Goal: Find specific page/section: Find specific page/section

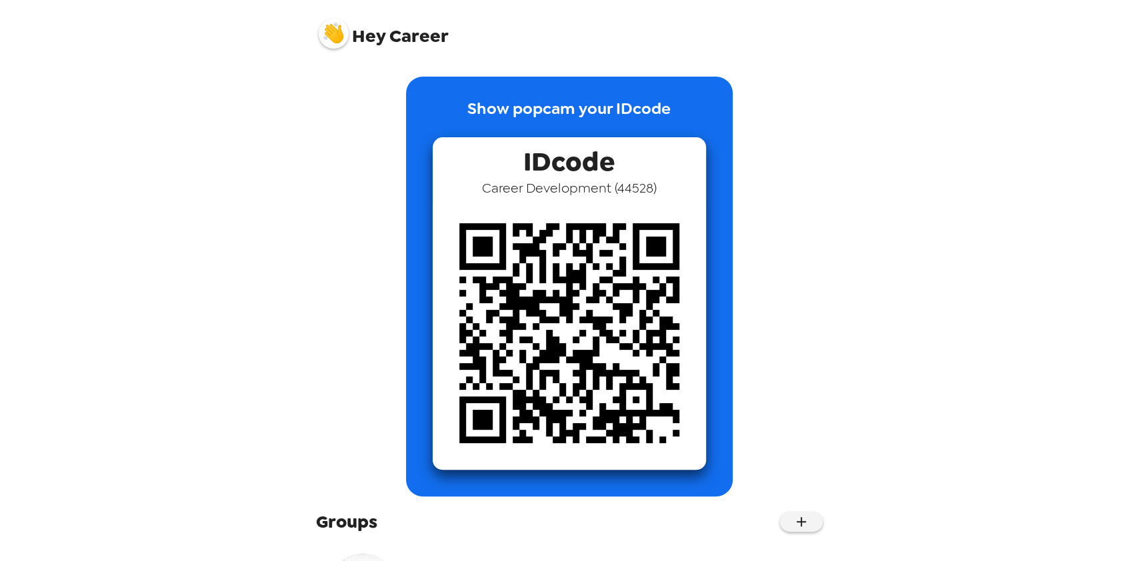
drag, startPoint x: 176, startPoint y: 11, endPoint x: 335, endPoint y: 39, distance: 161.1
click at [335, 39] on img at bounding box center [334, 34] width 30 height 30
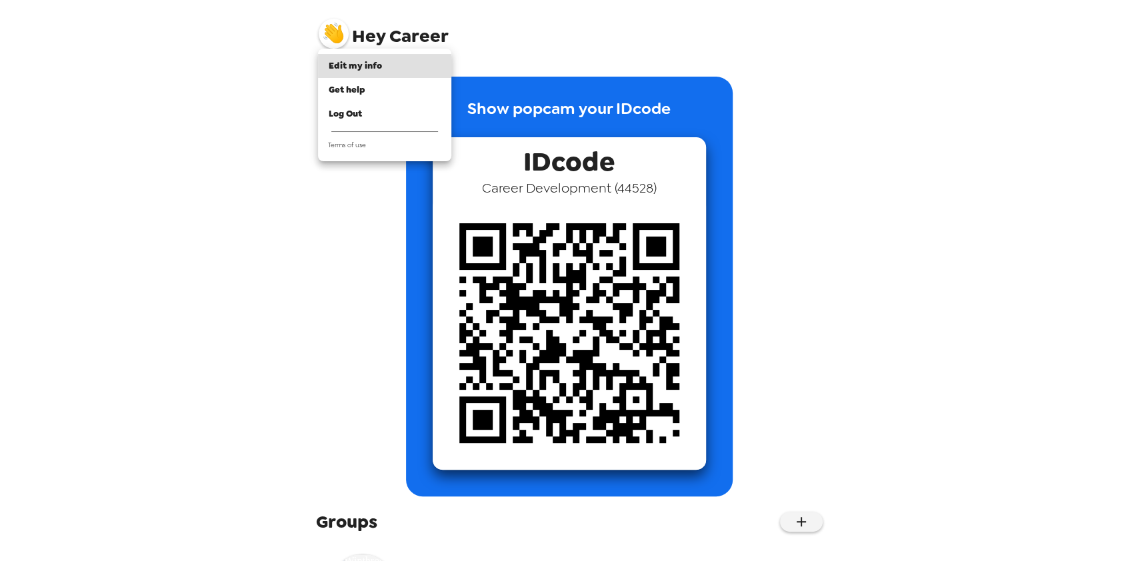
click at [832, 510] on div at bounding box center [569, 280] width 1138 height 561
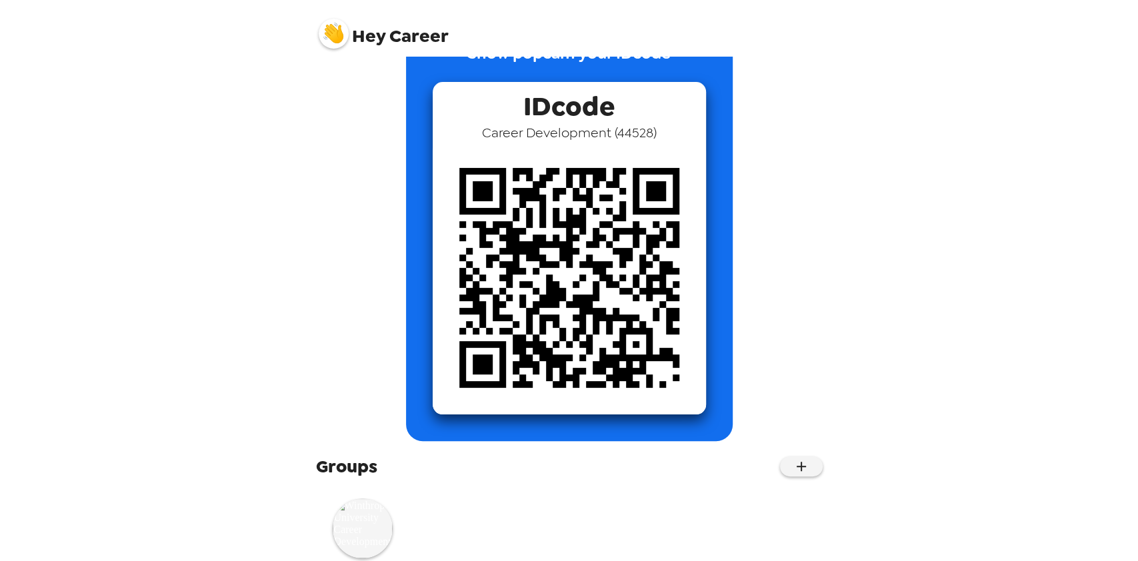
scroll to position [93, 0]
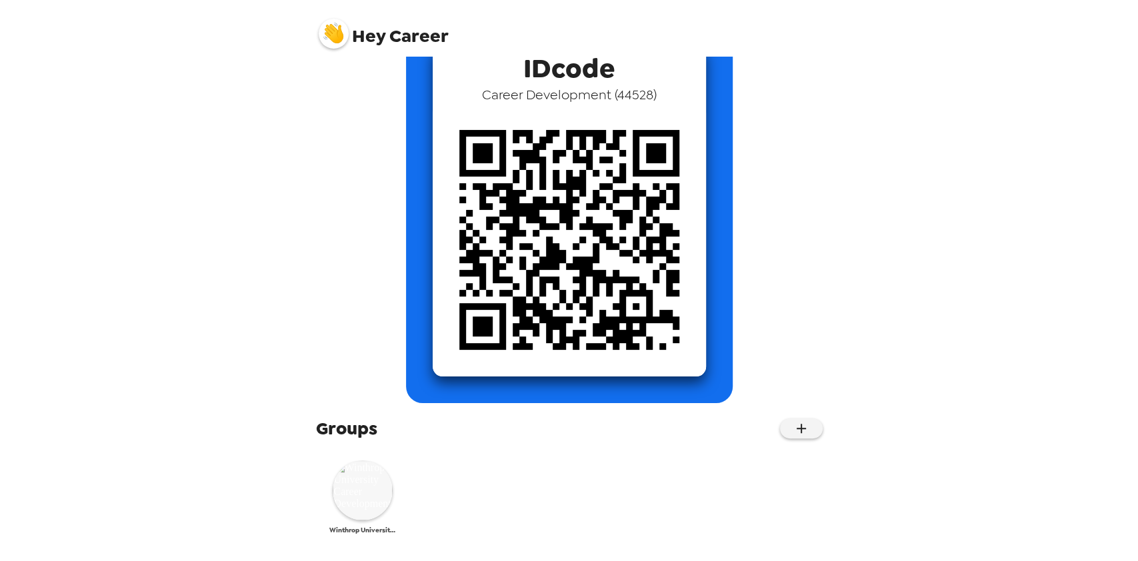
click at [363, 483] on img at bounding box center [363, 490] width 60 height 60
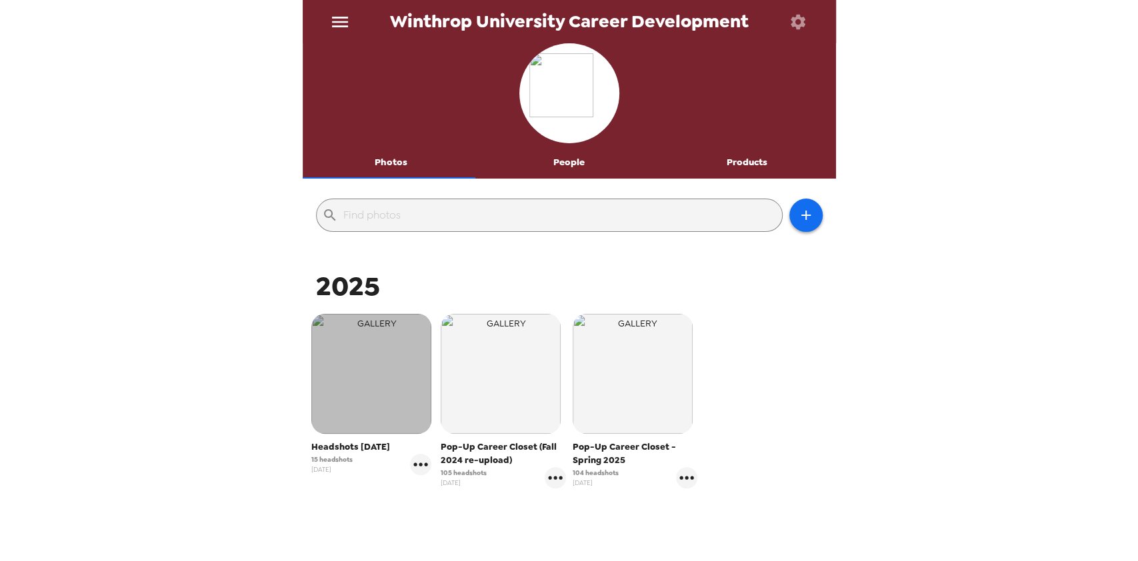
click at [363, 395] on img "button" at bounding box center [371, 374] width 120 height 120
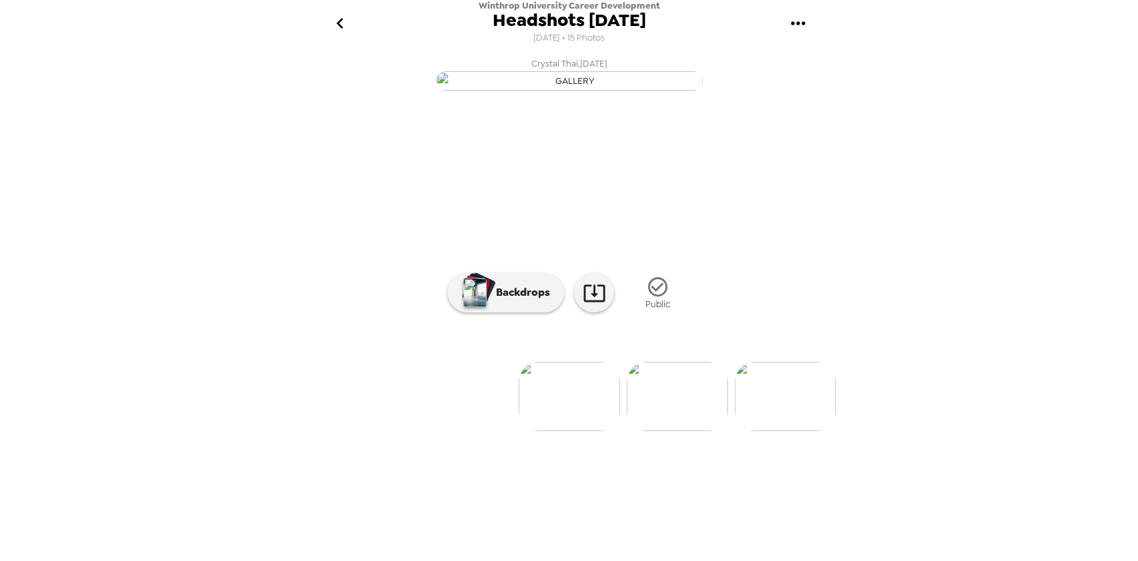
click at [582, 431] on img at bounding box center [568, 396] width 101 height 69
click at [647, 299] on icon "button" at bounding box center [657, 286] width 23 height 23
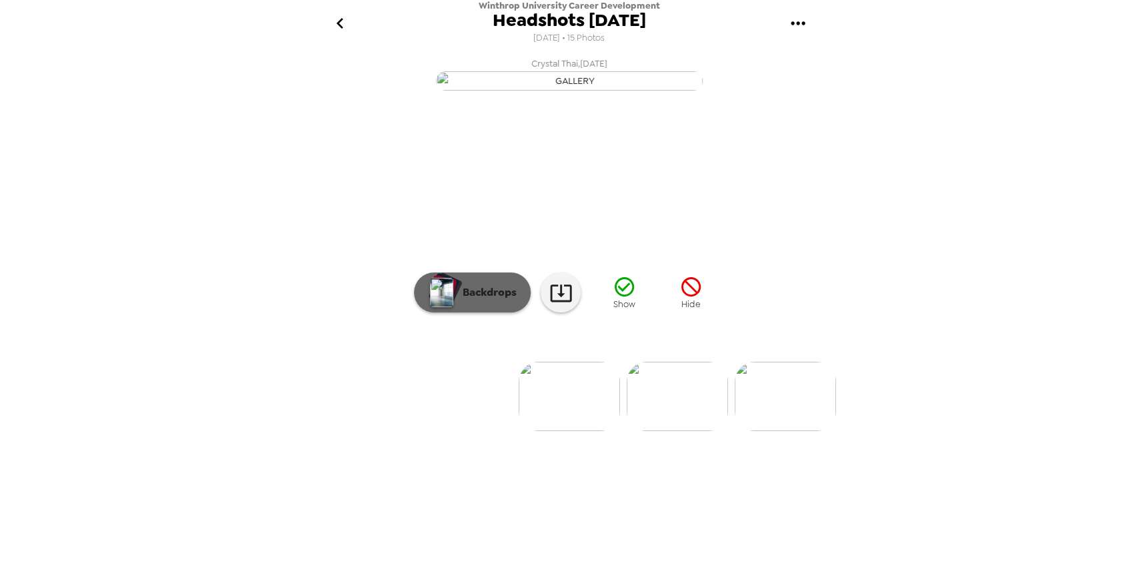
click at [446, 300] on div "button" at bounding box center [443, 287] width 27 height 25
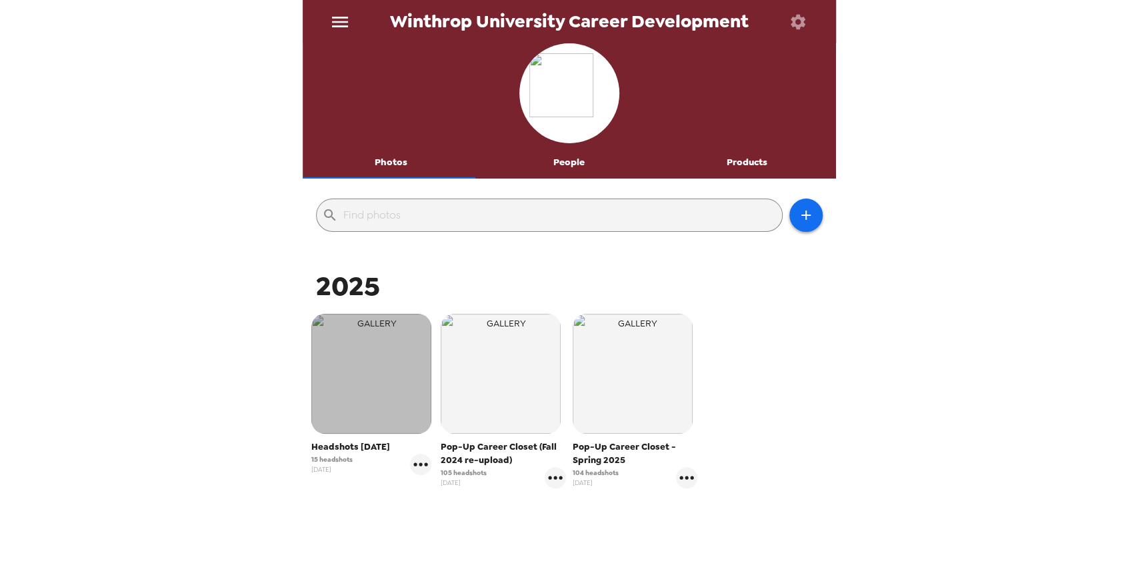
click at [358, 413] on img "button" at bounding box center [371, 374] width 120 height 120
